Goal: Transaction & Acquisition: Purchase product/service

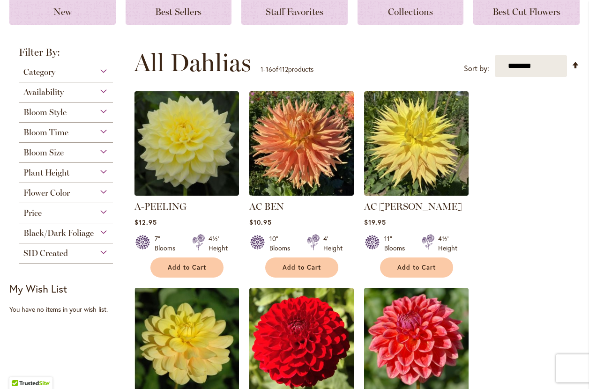
scroll to position [137, 0]
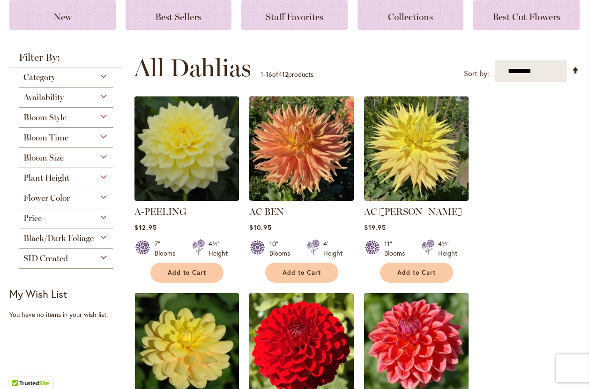
click at [100, 237] on div "Black/Dark Foliage" at bounding box center [66, 236] width 94 height 15
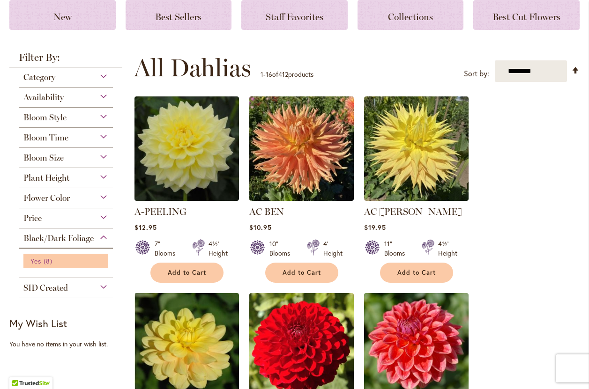
click at [32, 261] on span "Yes" at bounding box center [35, 261] width 11 height 9
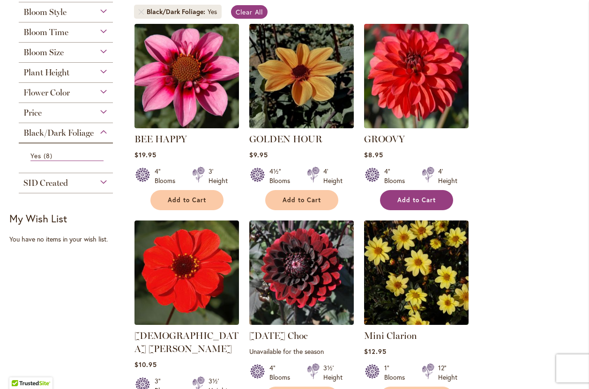
scroll to position [196, 0]
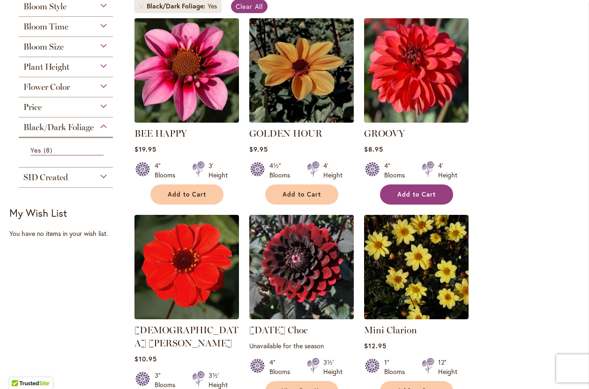
click at [411, 195] on span "Add to Cart" at bounding box center [416, 195] width 38 height 8
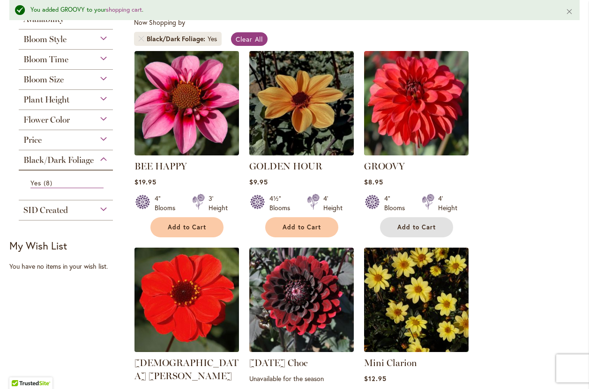
scroll to position [179, 0]
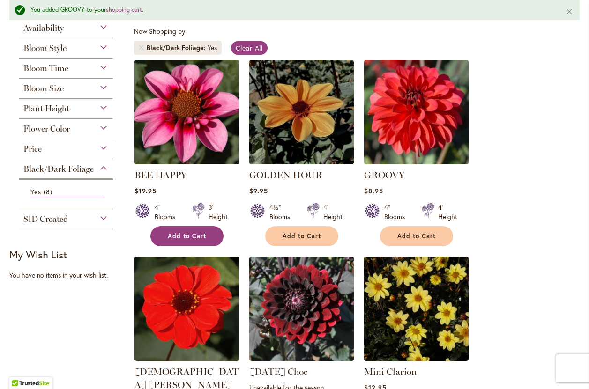
click at [183, 234] on span "Add to Cart" at bounding box center [187, 236] width 38 height 8
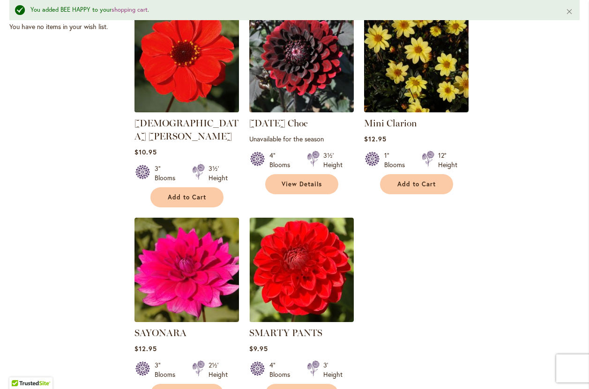
scroll to position [438, 0]
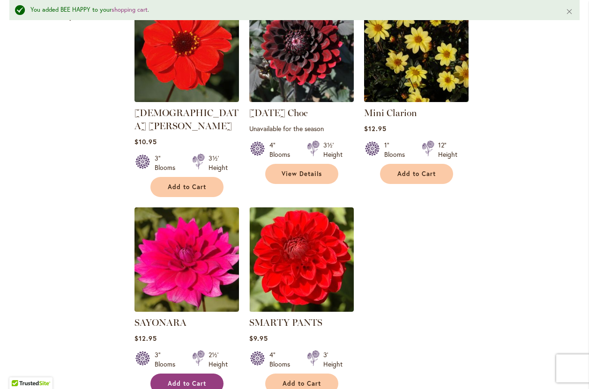
click at [180, 380] on span "Add to Cart" at bounding box center [187, 384] width 38 height 8
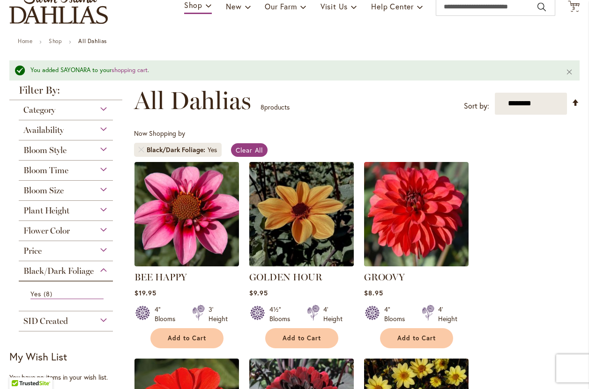
scroll to position [0, 0]
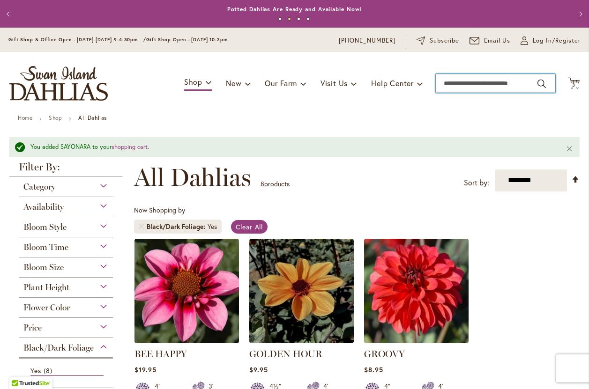
click at [480, 84] on input "Search" at bounding box center [495, 83] width 119 height 19
type input "**********"
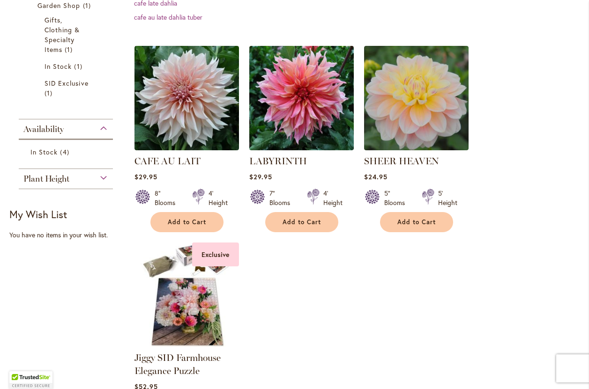
scroll to position [297, 0]
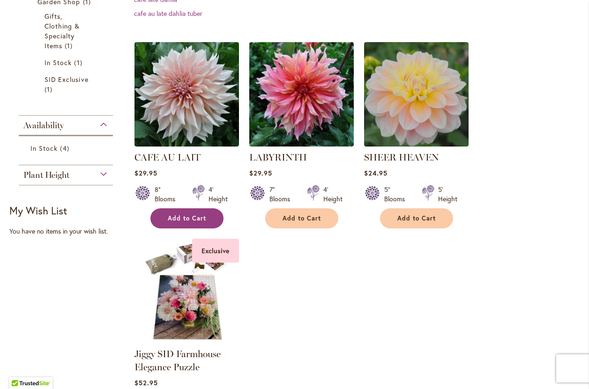
click at [177, 221] on span "Add to Cart" at bounding box center [187, 219] width 38 height 8
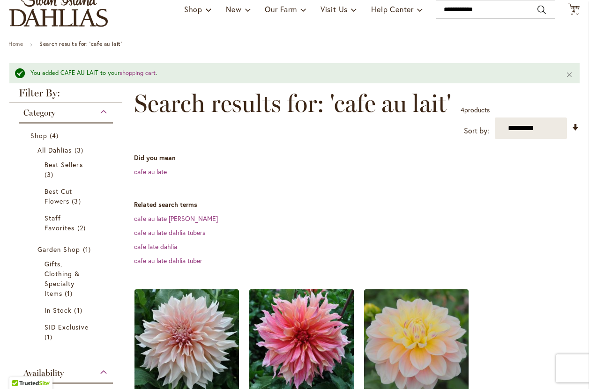
scroll to position [0, 0]
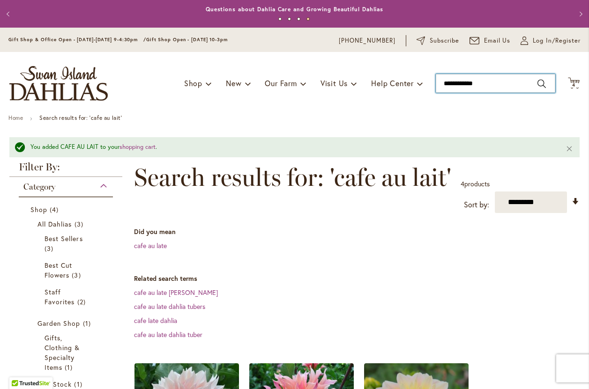
drag, startPoint x: 487, startPoint y: 80, endPoint x: 427, endPoint y: 82, distance: 60.0
click at [427, 82] on div "Toggle Nav Shop Dahlia Tubers Collections Fresh Cut Dahlias Gardening Supplies …" at bounding box center [294, 83] width 589 height 63
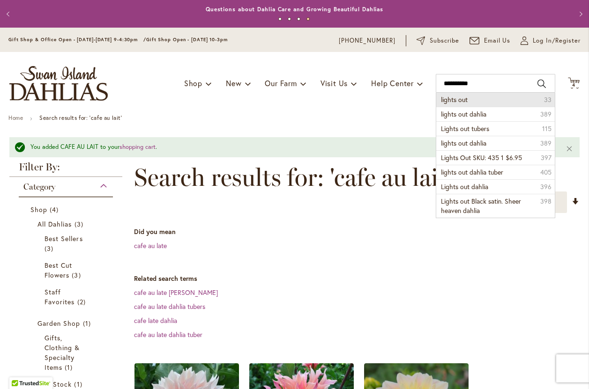
click at [464, 104] on span "lights out" at bounding box center [454, 99] width 27 height 9
type input "**********"
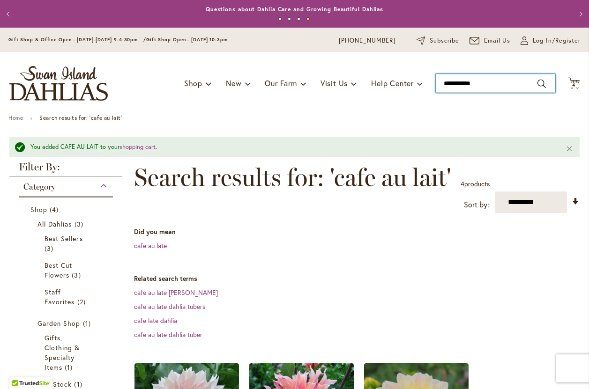
scroll to position [14, 0]
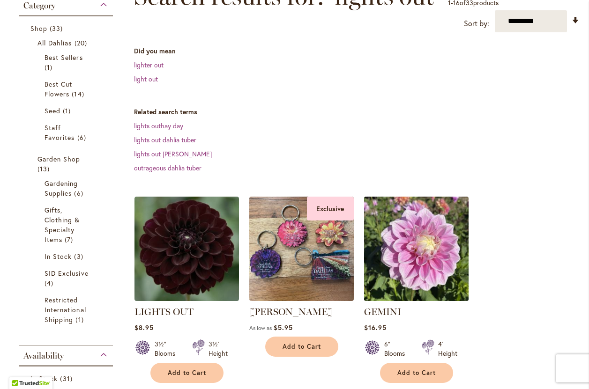
scroll to position [168, 0]
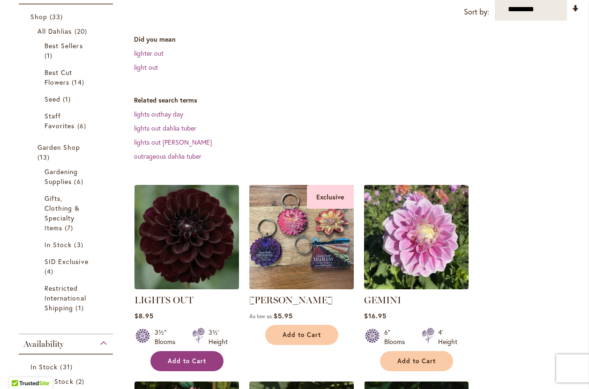
click at [188, 358] on span "Add to Cart" at bounding box center [187, 361] width 38 height 8
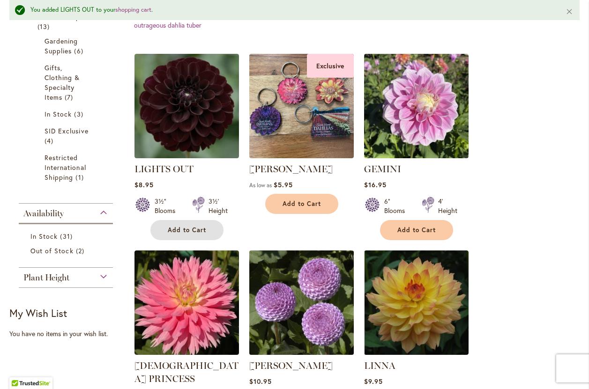
scroll to position [0, 0]
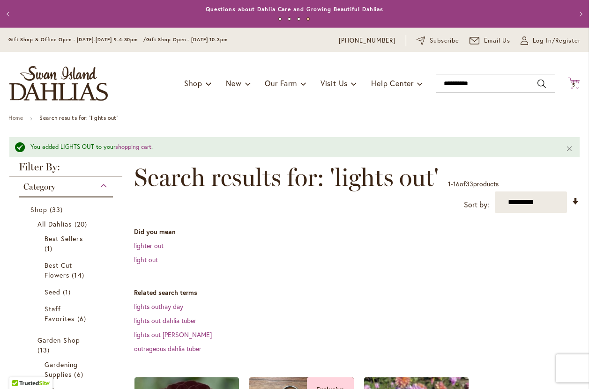
click at [575, 83] on span "5" at bounding box center [573, 85] width 3 height 6
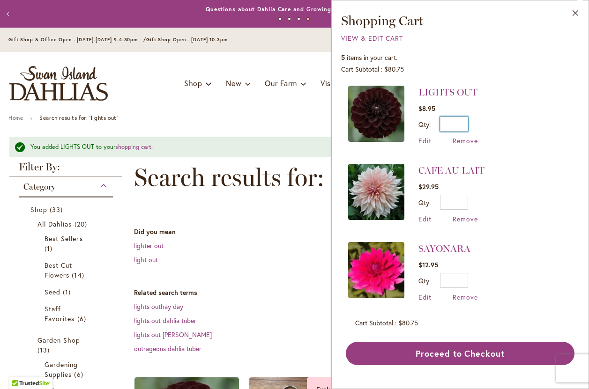
drag, startPoint x: 459, startPoint y: 120, endPoint x: 469, endPoint y: 121, distance: 9.8
click at [468, 121] on div "Qty * Update" at bounding box center [447, 124] width 59 height 15
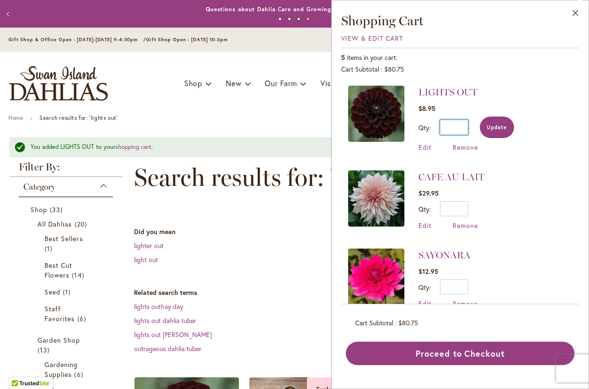
type input "*"
click at [502, 125] on span "Update" at bounding box center [497, 127] width 20 height 7
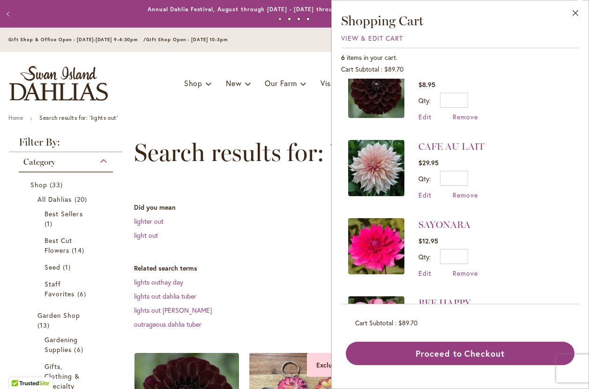
scroll to position [30, 0]
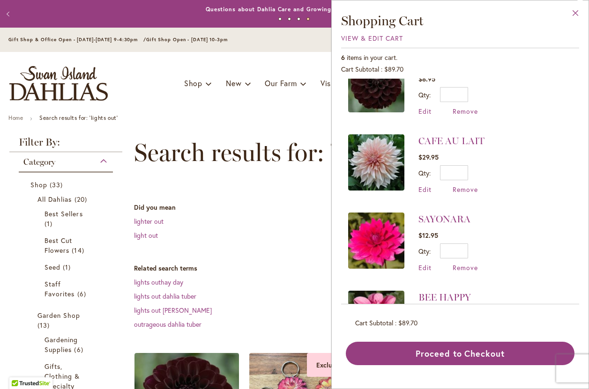
click at [574, 14] on button "Close" at bounding box center [576, 15] width 26 height 30
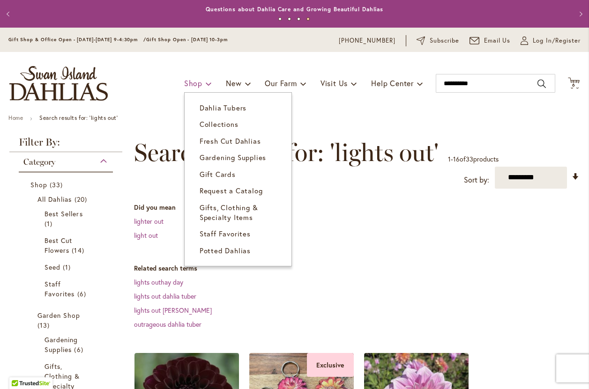
click at [195, 82] on span "Shop" at bounding box center [193, 83] width 18 height 10
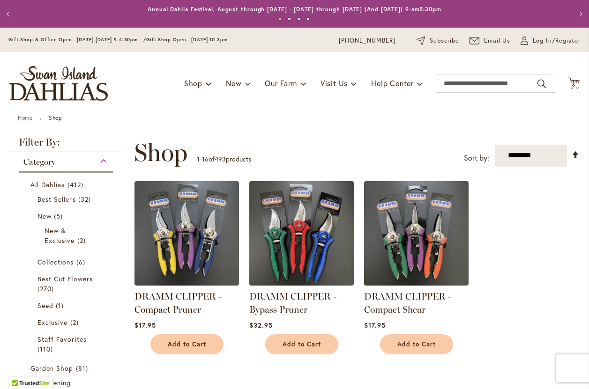
click at [371, 113] on div "Toggle Nav Shop Dahlia Tubers Collections Fresh Cut Dahlias Gardening Supplies …" at bounding box center [294, 83] width 589 height 63
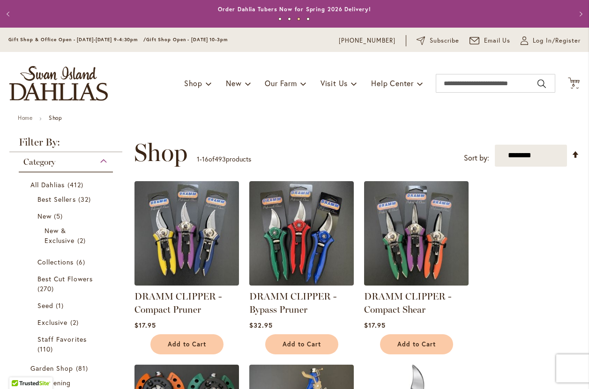
drag, startPoint x: 210, startPoint y: 109, endPoint x: 67, endPoint y: 164, distance: 152.6
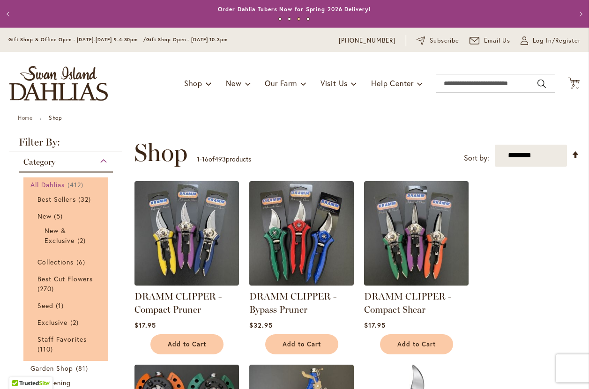
click at [53, 184] on span "All Dahlias" at bounding box center [47, 184] width 35 height 9
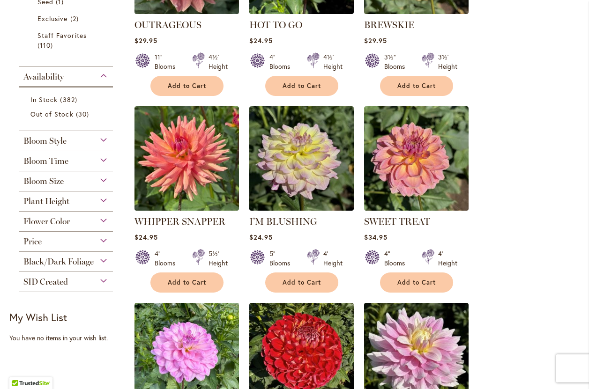
scroll to position [306, 0]
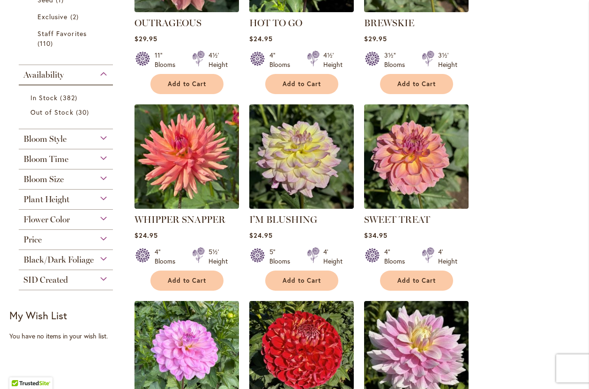
click at [102, 222] on div "Flower Color" at bounding box center [66, 217] width 94 height 15
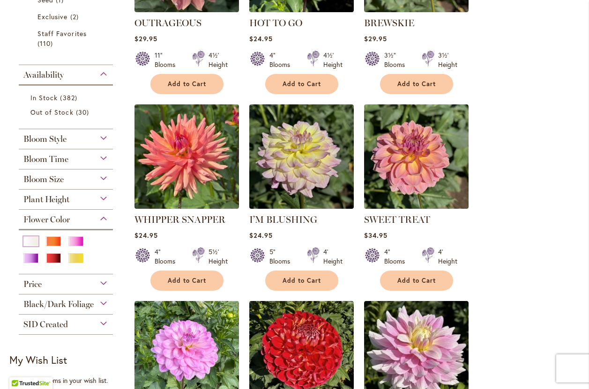
click at [33, 241] on div "White/Cream" at bounding box center [30, 242] width 15 height 10
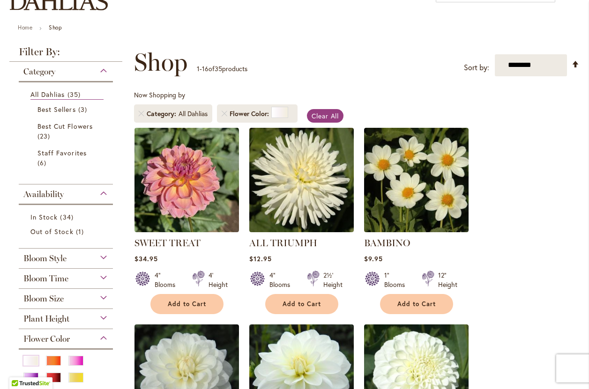
scroll to position [95, 0]
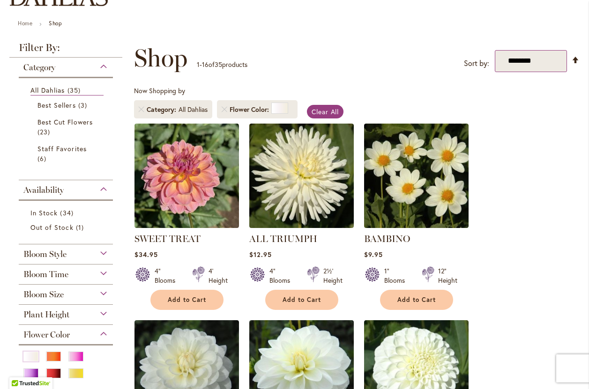
click at [542, 59] on select "**********" at bounding box center [531, 61] width 73 height 22
select select "*****"
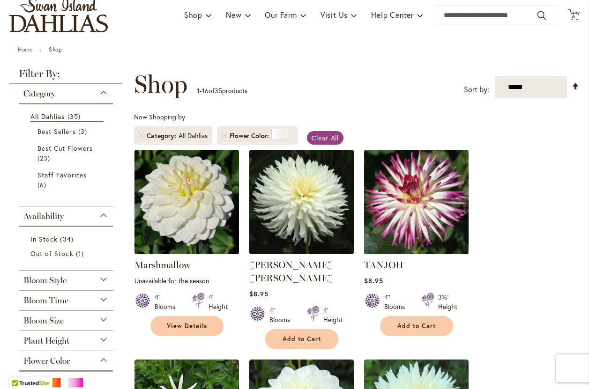
scroll to position [67, 0]
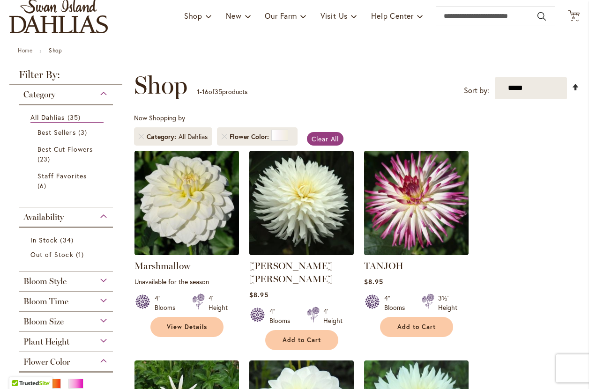
click at [574, 86] on link "Set Descending Direction" at bounding box center [576, 87] width 8 height 11
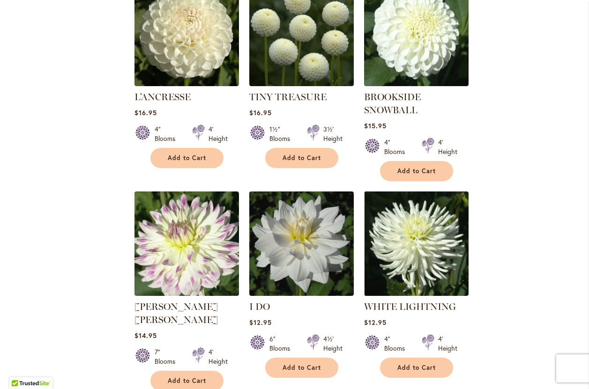
scroll to position [679, 0]
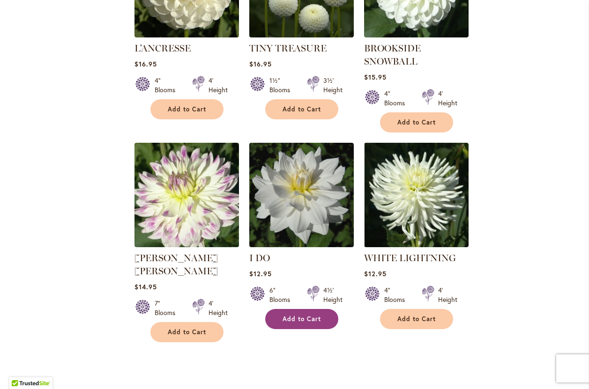
click at [298, 316] on span "Add to Cart" at bounding box center [301, 319] width 38 height 8
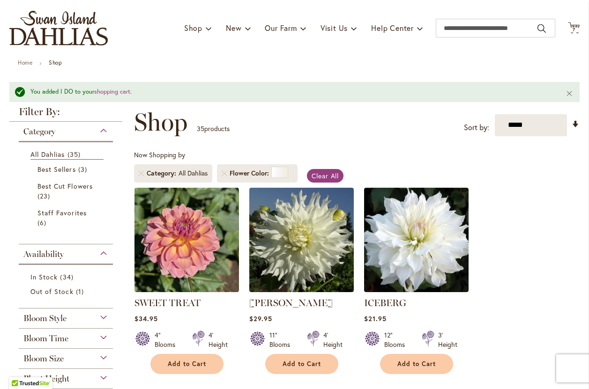
scroll to position [0, 0]
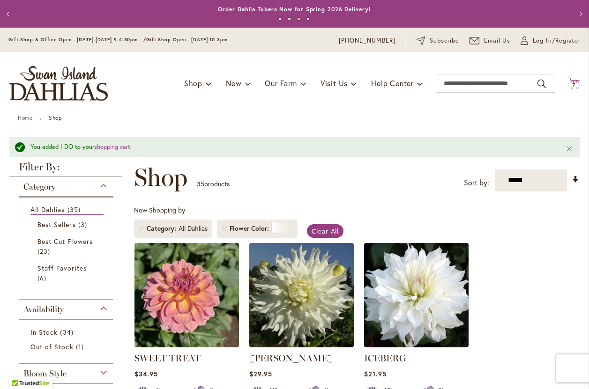
click at [575, 84] on span "7 7 items" at bounding box center [573, 85] width 9 height 5
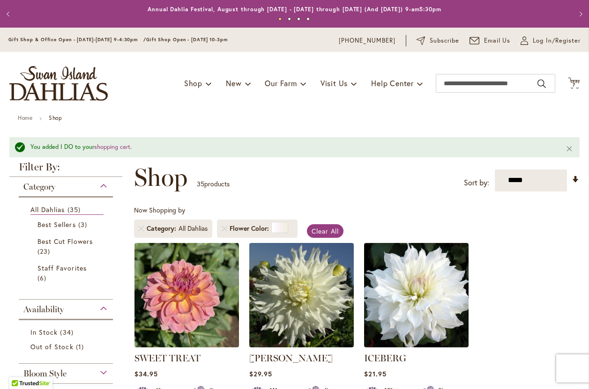
click at [66, 80] on img "store logo" at bounding box center [58, 83] width 98 height 35
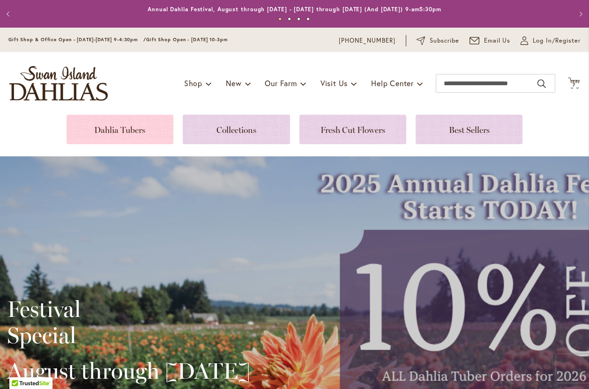
click at [152, 129] on link at bounding box center [120, 130] width 107 height 30
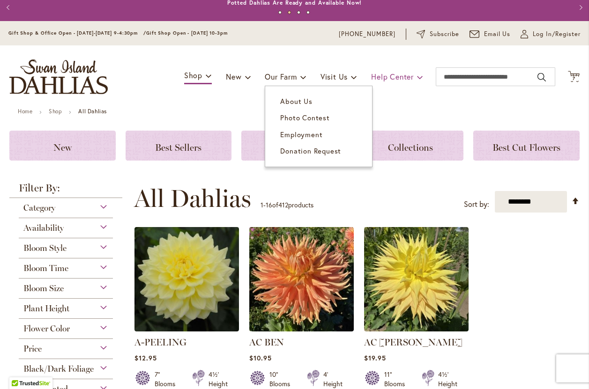
scroll to position [4, 0]
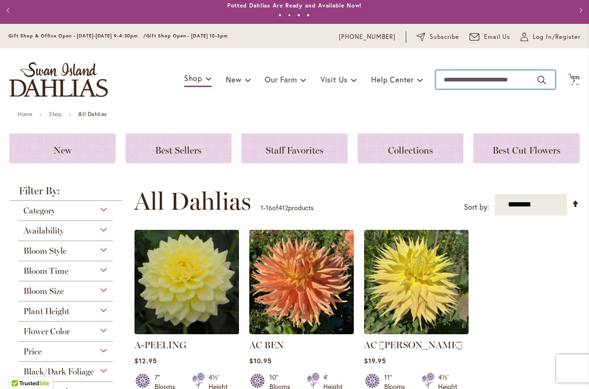
click at [515, 82] on input "Search" at bounding box center [495, 79] width 119 height 19
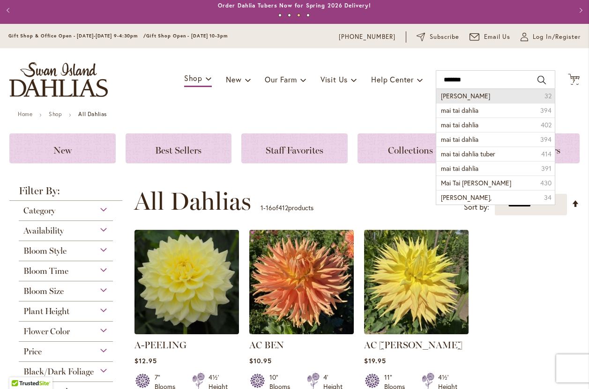
click at [466, 91] on li "mai tai 32" at bounding box center [495, 96] width 119 height 14
type input "*******"
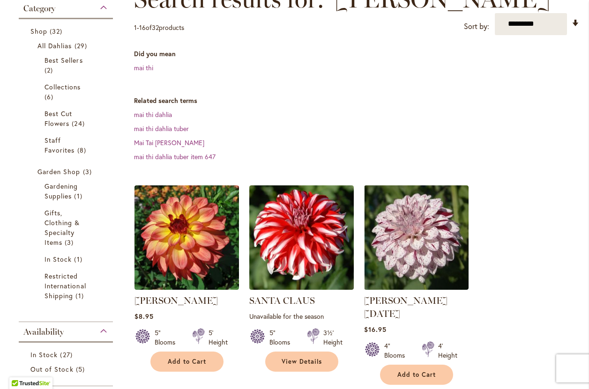
scroll to position [175, 0]
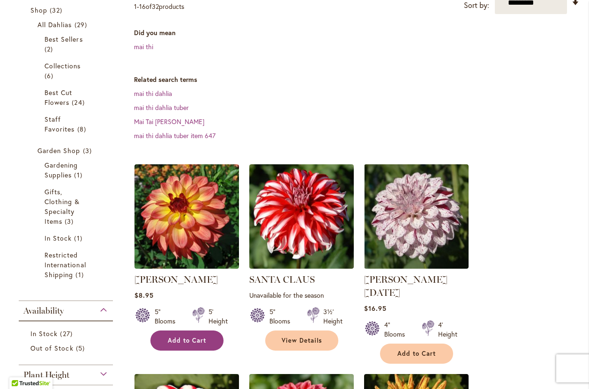
click at [193, 342] on span "Add to Cart" at bounding box center [187, 341] width 38 height 8
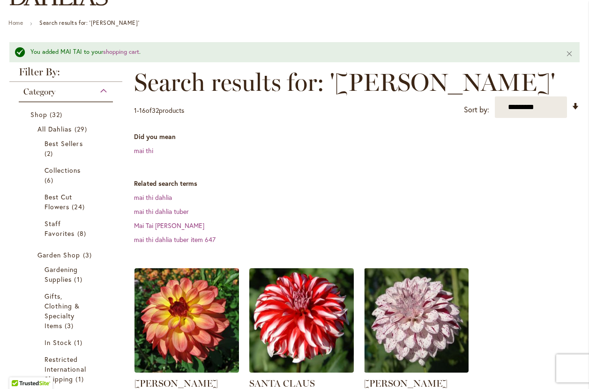
scroll to position [0, 0]
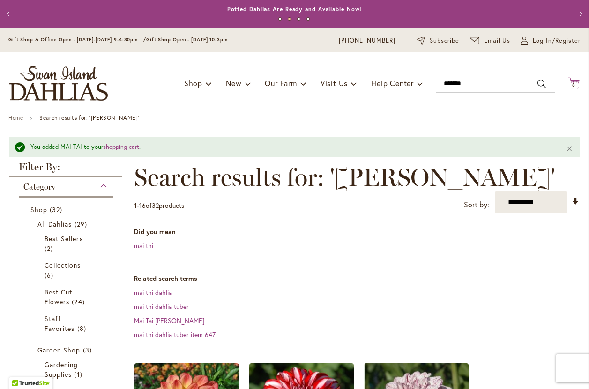
click at [573, 84] on span "8" at bounding box center [573, 85] width 3 height 6
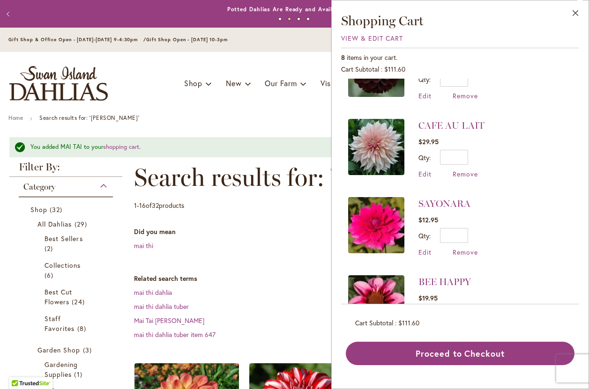
scroll to position [325, 0]
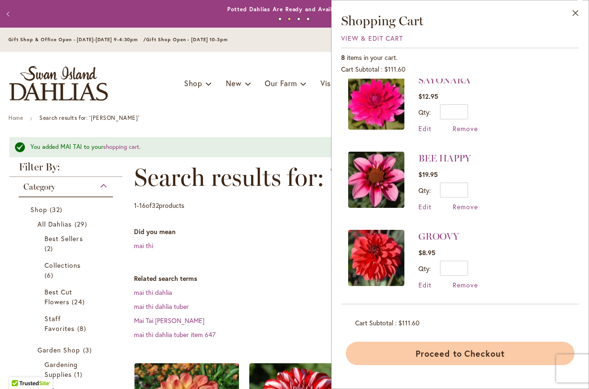
click at [465, 351] on button "Proceed to Checkout" at bounding box center [460, 353] width 229 height 23
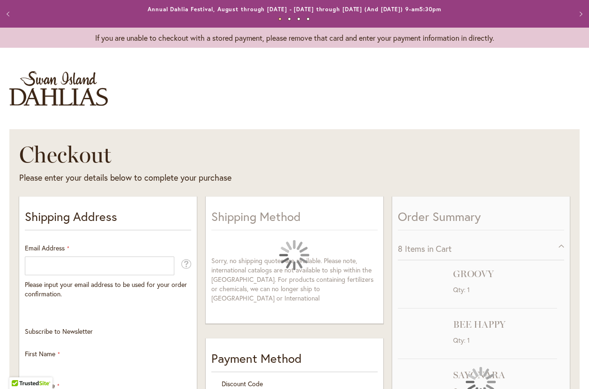
select select "**"
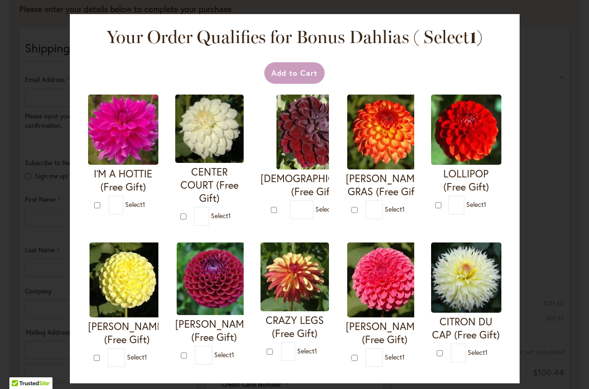
scroll to position [171, 0]
click at [43, 250] on div "Your Order Qualifies for Bonus Dahlias ( Select 1 ) Add to Cart I'M A HOTTIE (F…" at bounding box center [294, 194] width 589 height 389
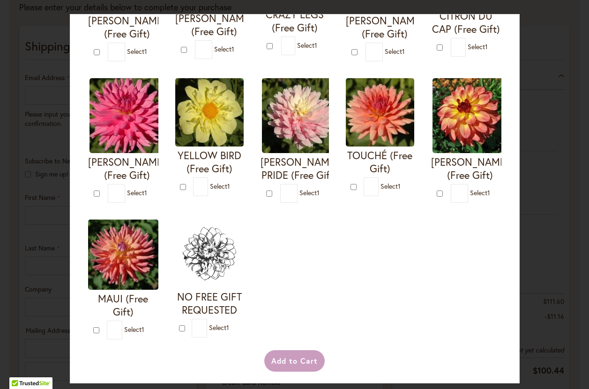
scroll to position [306, 0]
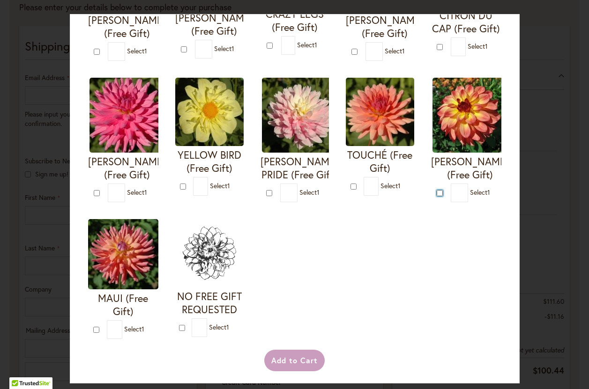
type input "*"
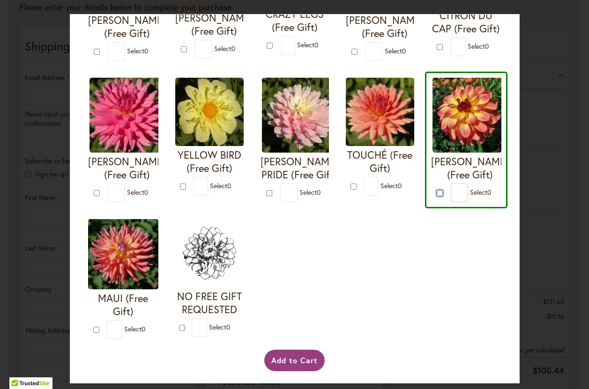
scroll to position [325, 0]
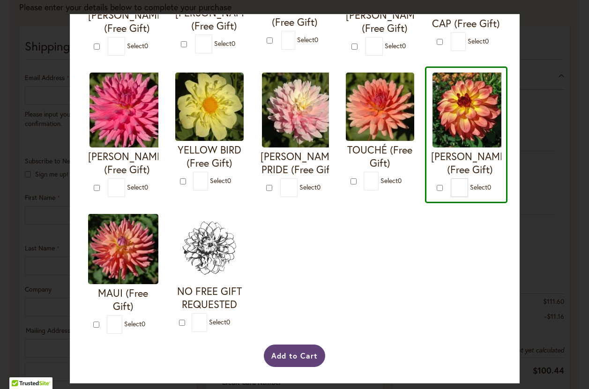
drag, startPoint x: 293, startPoint y: 355, endPoint x: 394, endPoint y: 281, distance: 125.0
click at [394, 281] on div "Add to Cart I'M A HOTTIE (Free Gift) *" at bounding box center [295, 59] width 426 height 626
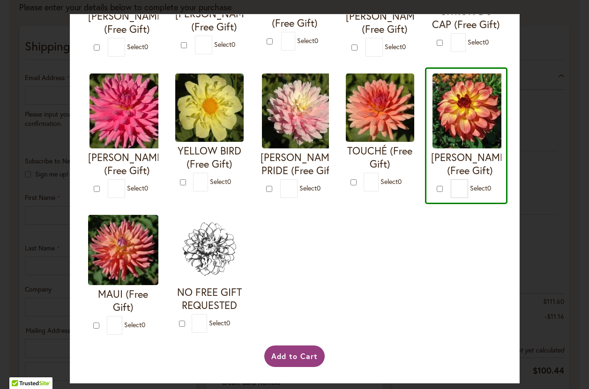
click at [394, 281] on div "I'M A HOTTIE (Free Gift) * 0 * 0 * 0 *" at bounding box center [294, 59] width 425 height 563
click at [301, 356] on button "Add to Cart" at bounding box center [294, 357] width 60 height 22
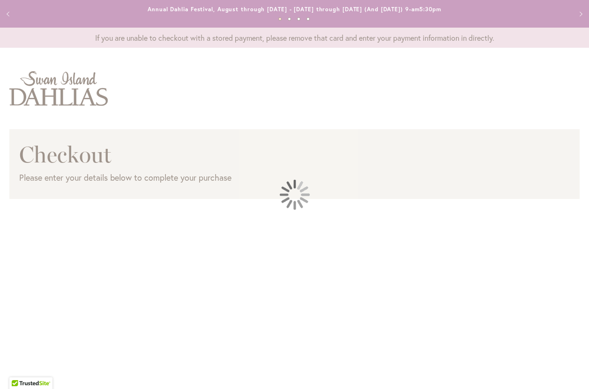
select select "**"
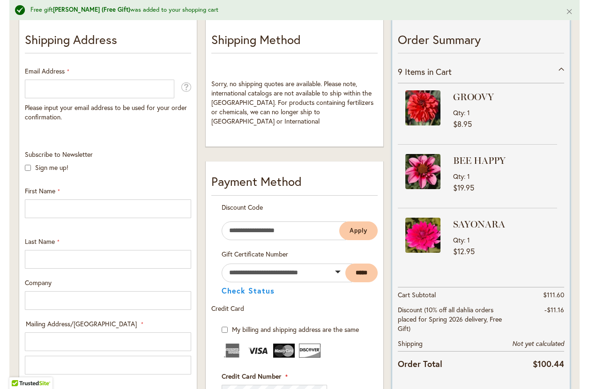
scroll to position [128, 0]
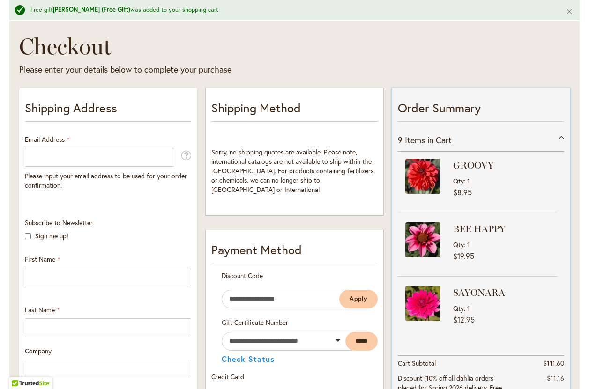
click at [558, 138] on div "9 Items in Cart" at bounding box center [481, 140] width 166 height 23
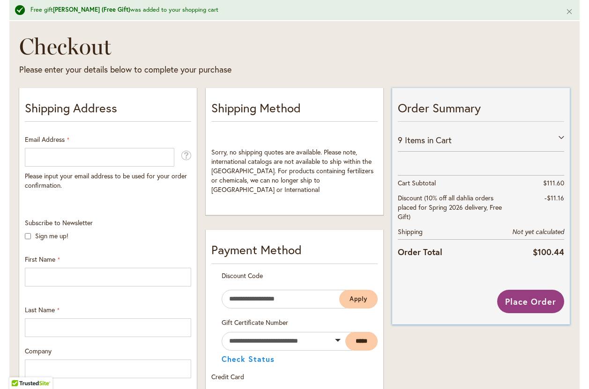
click at [560, 138] on div "9 Items in Cart" at bounding box center [481, 140] width 166 height 23
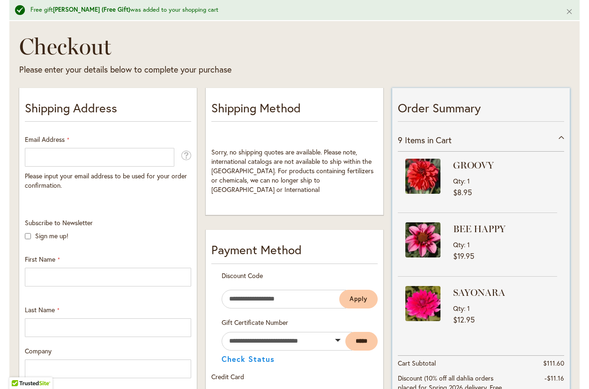
click at [441, 141] on span "Items in Cart" at bounding box center [428, 139] width 47 height 11
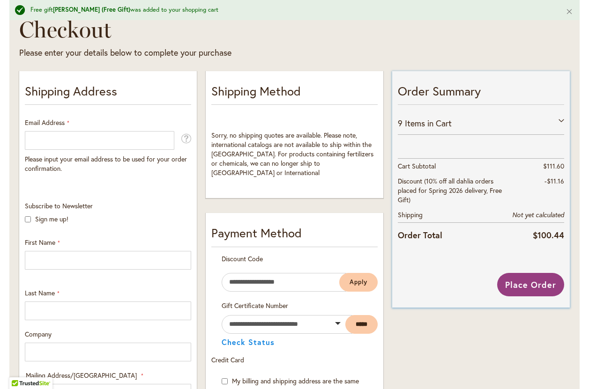
scroll to position [148, 0]
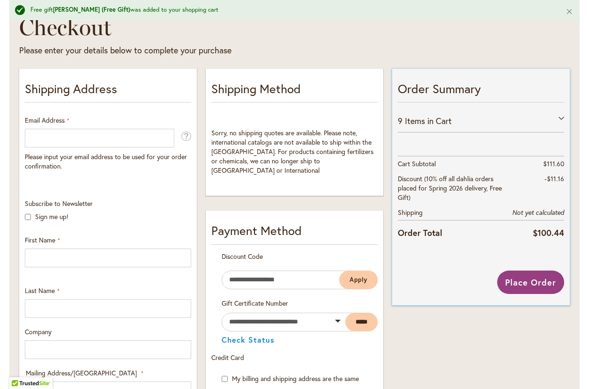
click at [430, 119] on span "Items in Cart" at bounding box center [428, 120] width 47 height 11
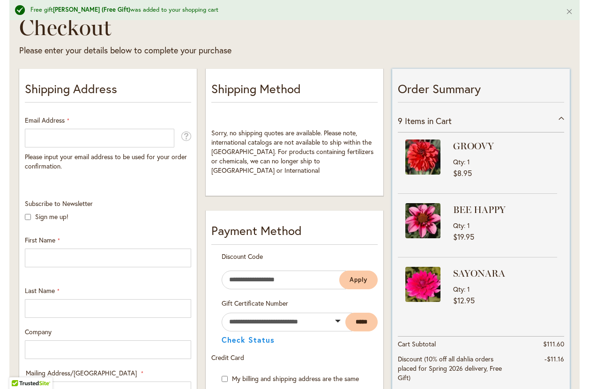
scroll to position [0, 0]
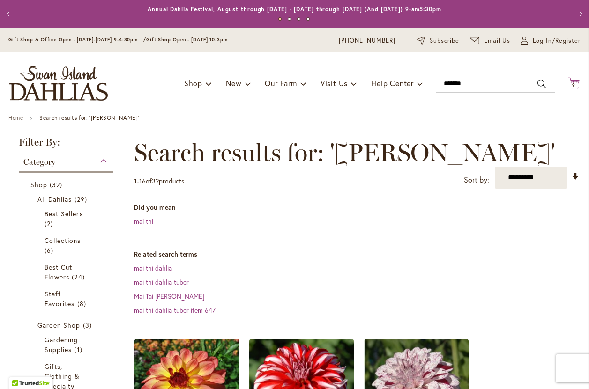
click at [577, 81] on icon "Cart .cls-1 { fill: #231f20; }" at bounding box center [574, 83] width 12 height 12
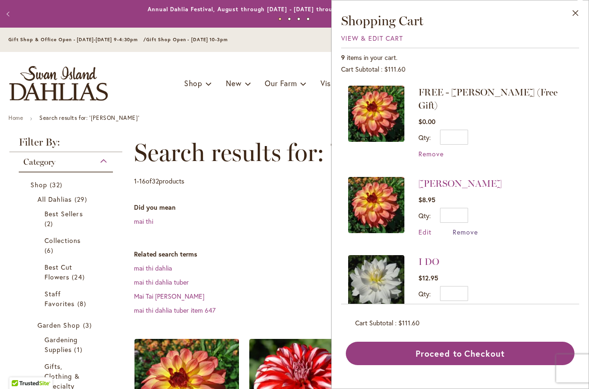
click at [461, 228] on span "Remove" at bounding box center [465, 232] width 25 height 9
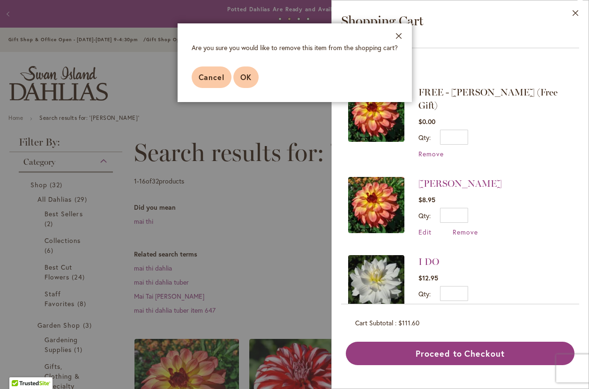
click at [242, 84] on button "OK" at bounding box center [245, 78] width 25 height 22
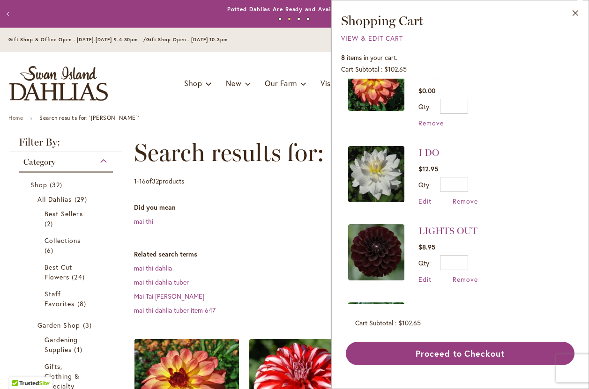
scroll to position [107, 0]
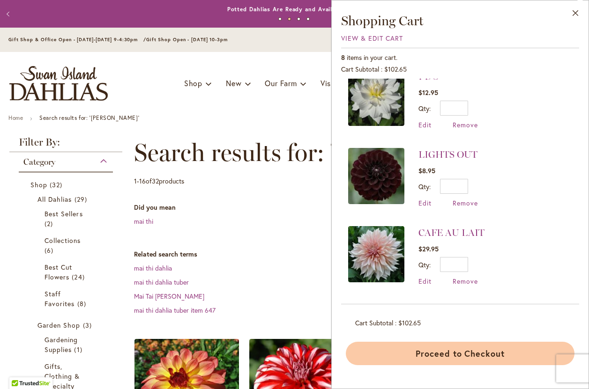
click at [455, 351] on button "Proceed to Checkout" at bounding box center [460, 353] width 229 height 23
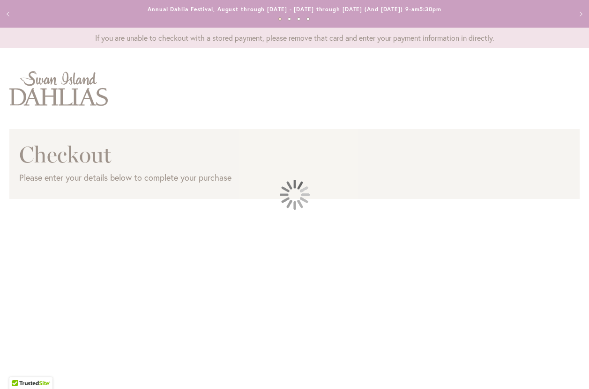
select select "**"
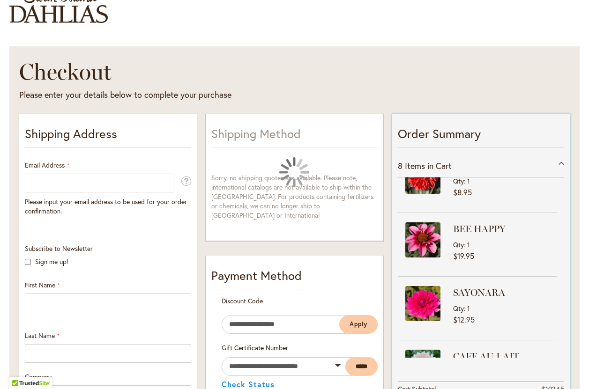
scroll to position [27, 0]
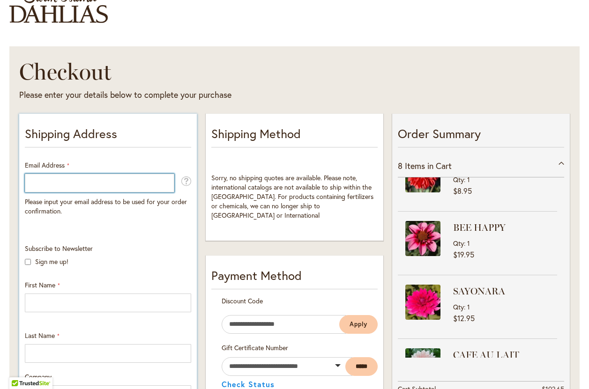
click at [54, 178] on input "Email Address" at bounding box center [99, 183] width 149 height 19
type input "**********"
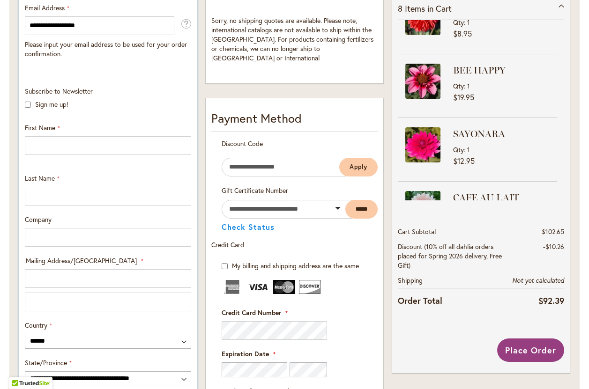
scroll to position [243, 0]
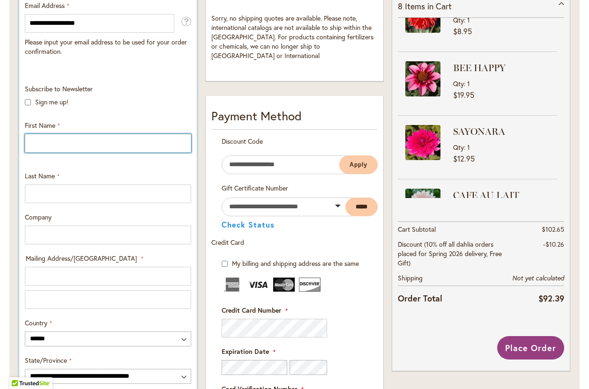
click at [71, 139] on input "First Name" at bounding box center [108, 143] width 166 height 19
type input "****"
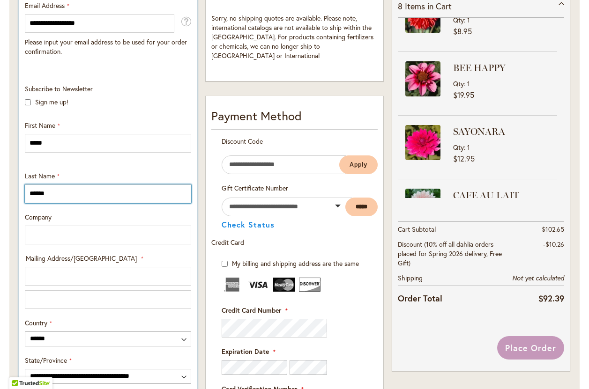
type input "******"
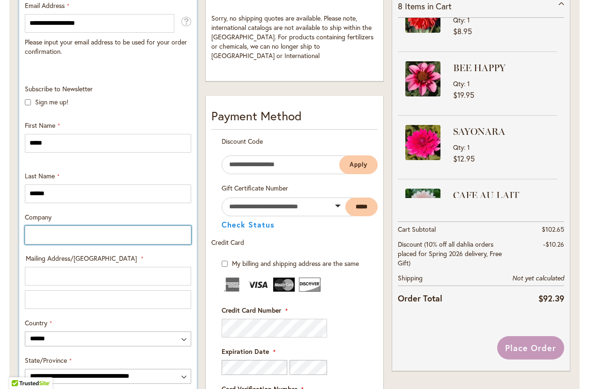
click at [48, 232] on input "Company" at bounding box center [108, 235] width 166 height 19
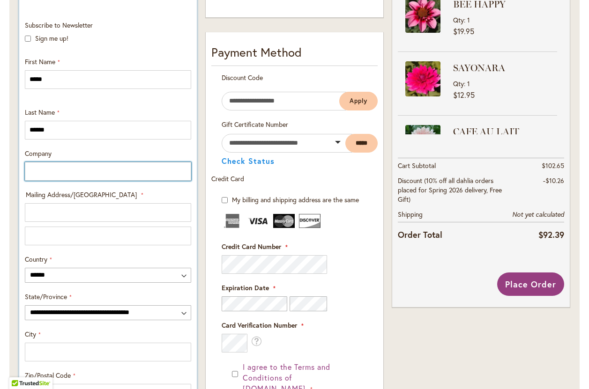
scroll to position [323, 0]
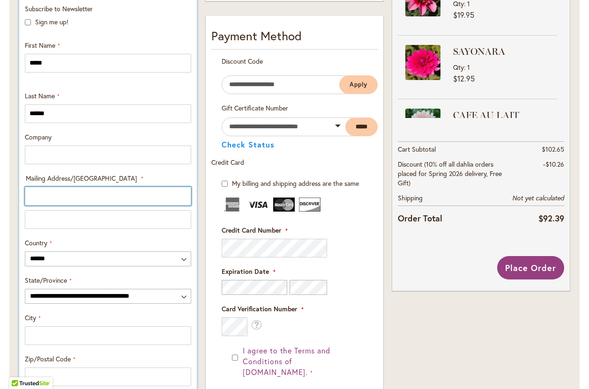
click at [60, 194] on input "Mailing Address/PO BOX: Line 1" at bounding box center [108, 196] width 166 height 19
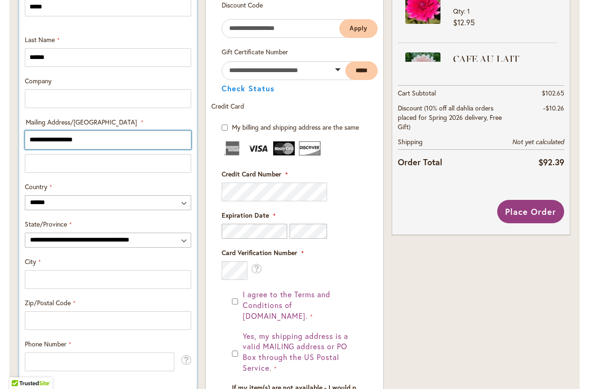
scroll to position [390, 0]
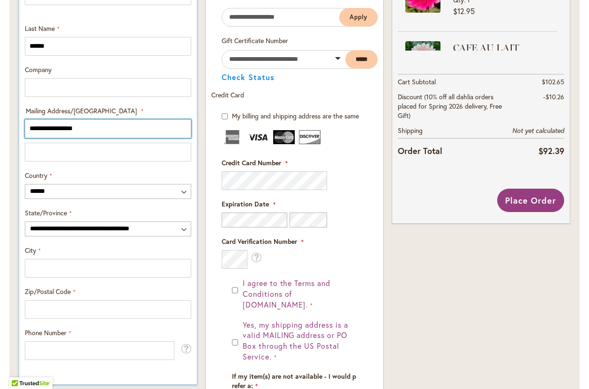
type input "**********"
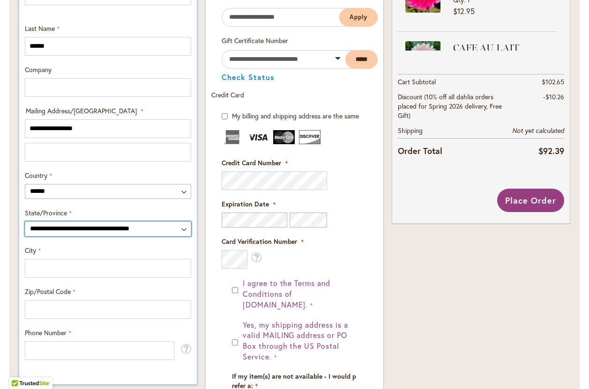
click at [182, 233] on select "**********" at bounding box center [108, 229] width 166 height 15
select select "**"
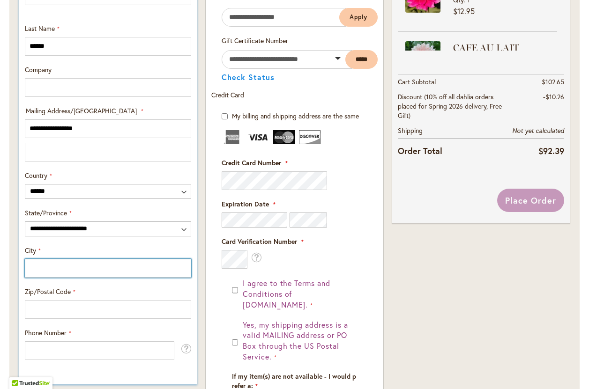
click at [75, 266] on input "City" at bounding box center [108, 268] width 166 height 19
type input "********"
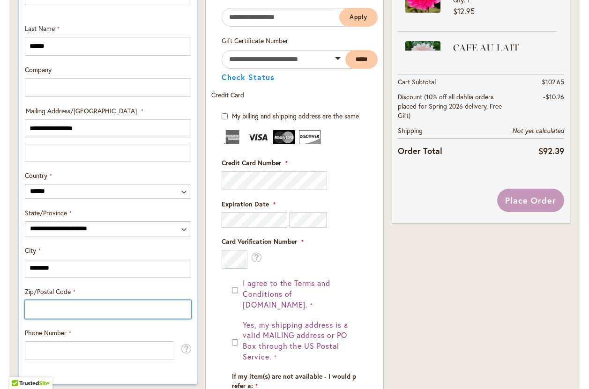
click at [42, 308] on input "Zip/Postal Code" at bounding box center [108, 309] width 166 height 19
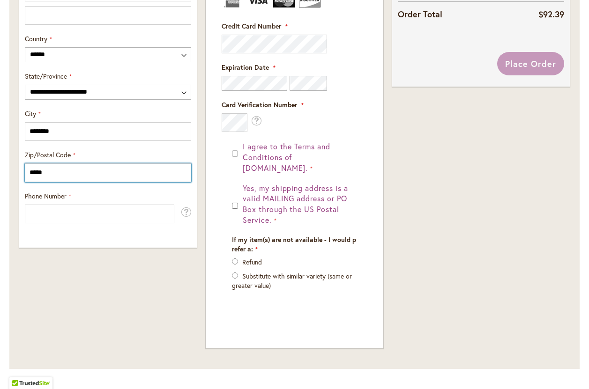
scroll to position [531, 0]
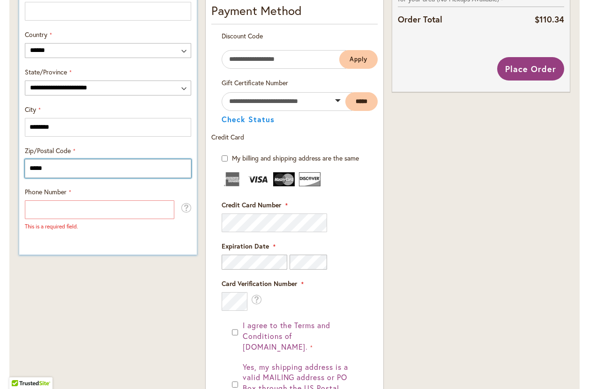
type input "*****"
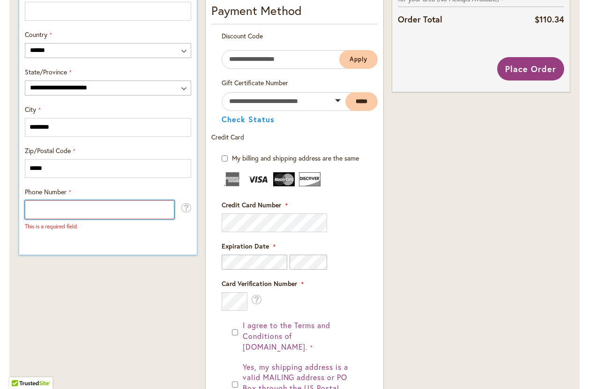
click at [95, 213] on input "Phone Number" at bounding box center [99, 210] width 149 height 19
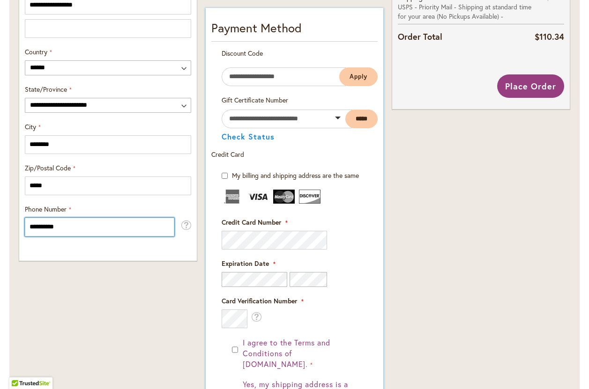
scroll to position [533, 0]
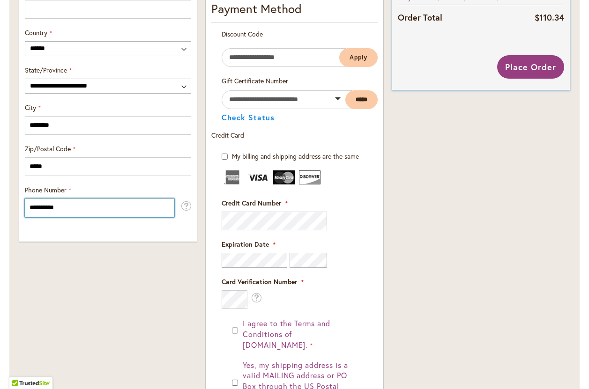
type input "**********"
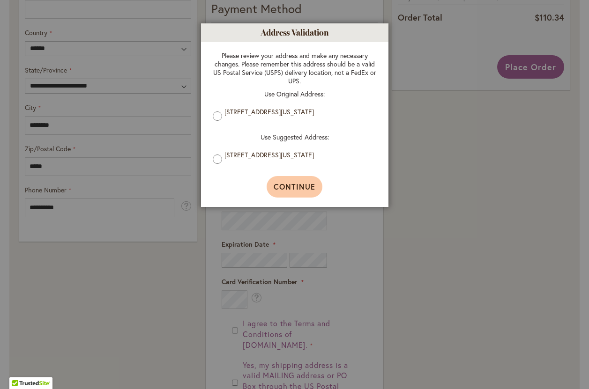
click at [290, 194] on button "Continue" at bounding box center [295, 187] width 56 height 22
type input "**********"
type input "********"
type input "**********"
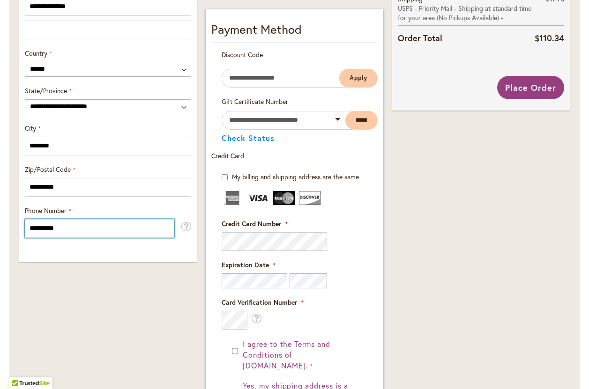
scroll to position [518, 0]
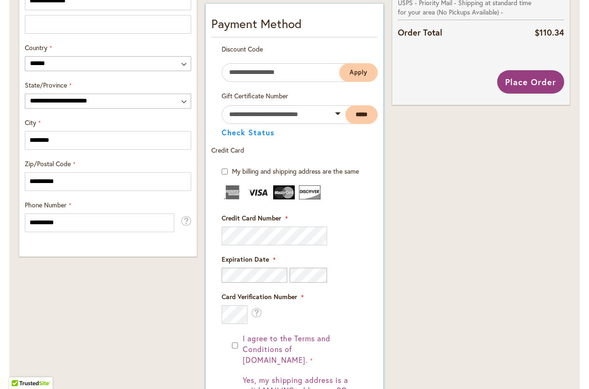
click at [251, 225] on div "Credit Card Number" at bounding box center [295, 230] width 146 height 32
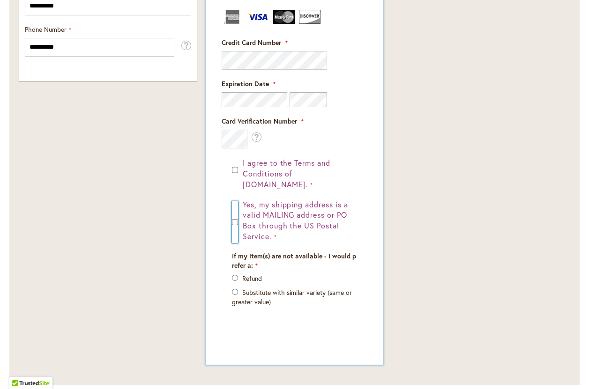
scroll to position [697, 0]
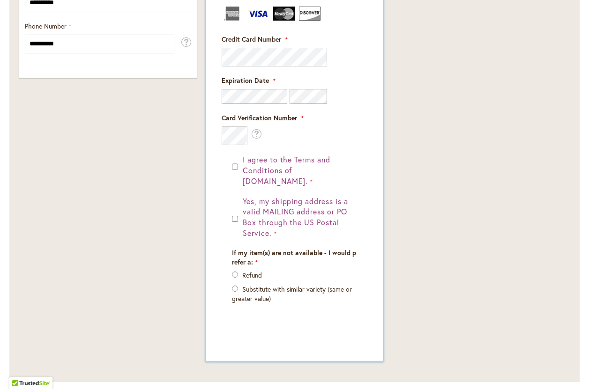
click at [327, 346] on div "Payment Information Payment Method Discount Code Enter discount code Apply" at bounding box center [295, 93] width 178 height 537
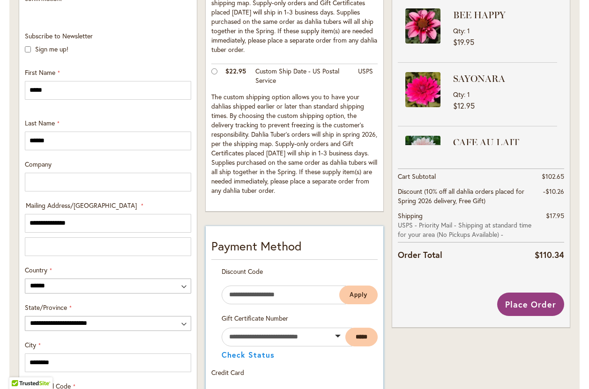
scroll to position [273, 0]
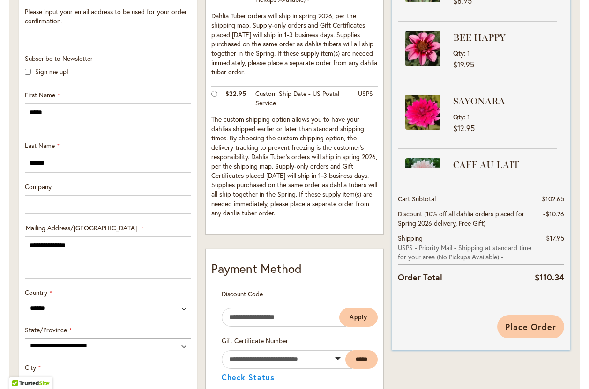
click at [524, 325] on span "Place Order" at bounding box center [530, 326] width 51 height 11
